Goal: Task Accomplishment & Management: Use online tool/utility

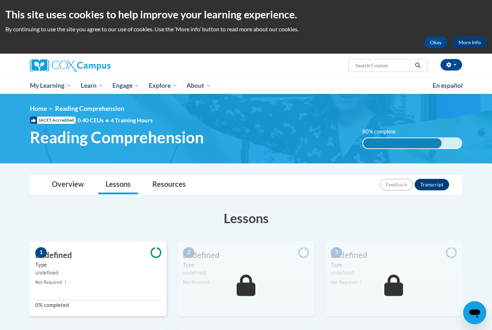
click at [437, 38] on button "Okay" at bounding box center [435, 43] width 23 height 12
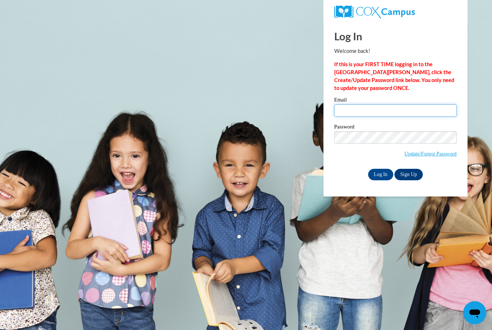
type input "[EMAIL_ADDRESS][DOMAIN_NAME]"
click at [380, 174] on input "Log In" at bounding box center [380, 175] width 25 height 12
click at [378, 180] on input "Log In" at bounding box center [380, 175] width 25 height 12
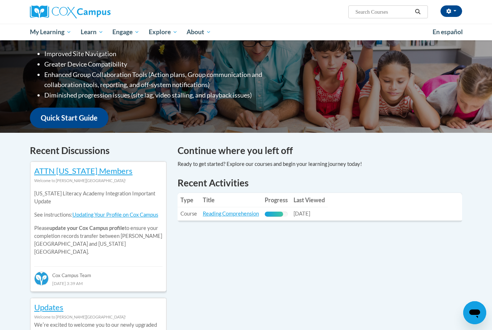
scroll to position [155, 0]
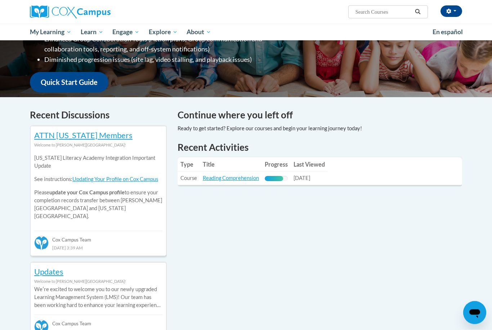
click at [237, 177] on link "Reading Comprehension" at bounding box center [231, 178] width 56 height 6
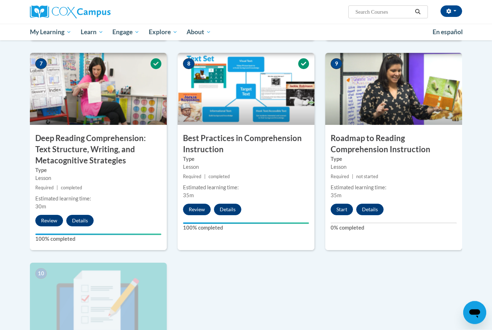
scroll to position [532, 0]
click at [343, 206] on button "Start" at bounding box center [341, 210] width 22 height 12
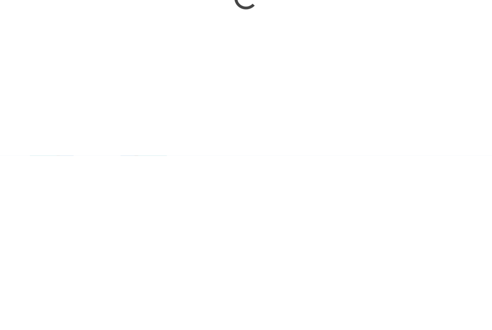
scroll to position [707, 0]
